Goal: Information Seeking & Learning: Learn about a topic

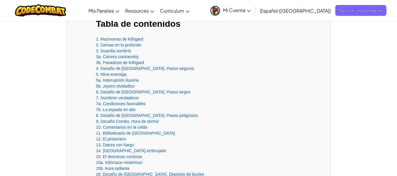
scroll to position [206, 0]
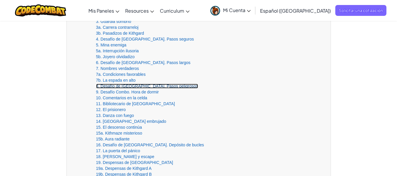
click at [136, 86] on link "8. Desafío de [GEOGRAPHIC_DATA]. Pasos peligrosos" at bounding box center [147, 86] width 102 height 5
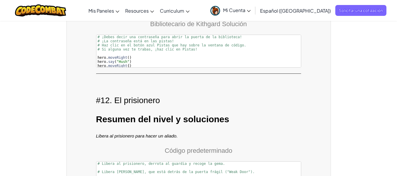
scroll to position [6384, 0]
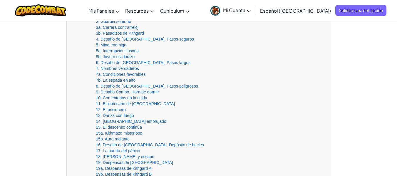
scroll to position [235, 0]
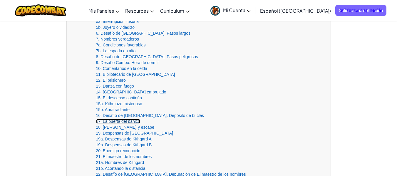
click at [128, 121] on link "17. La puerta del pánico" at bounding box center [118, 121] width 44 height 5
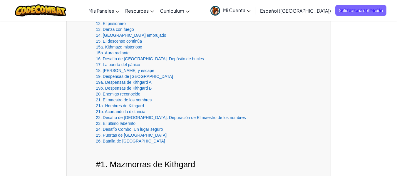
scroll to position [294, 0]
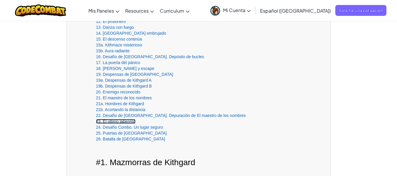
click at [128, 122] on link "23. El último laberinto" at bounding box center [116, 121] width 40 height 5
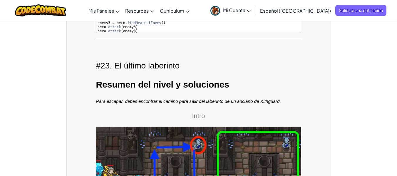
drag, startPoint x: 23, startPoint y: 0, endPoint x: 337, endPoint y: 51, distance: 318.1
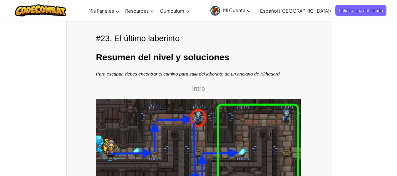
scroll to position [12791, 0]
